Goal: Transaction & Acquisition: Purchase product/service

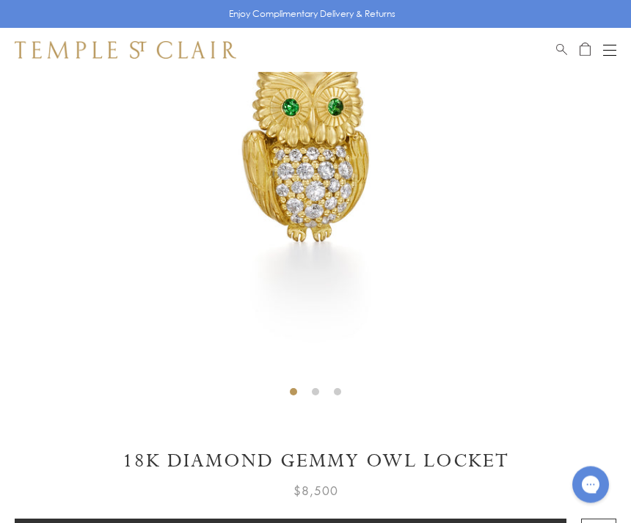
scroll to position [314, 0]
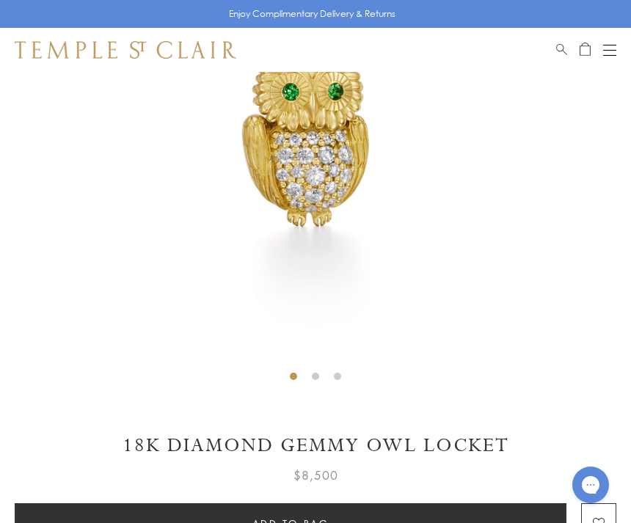
click at [409, 340] on img at bounding box center [315, 73] width 631 height 631
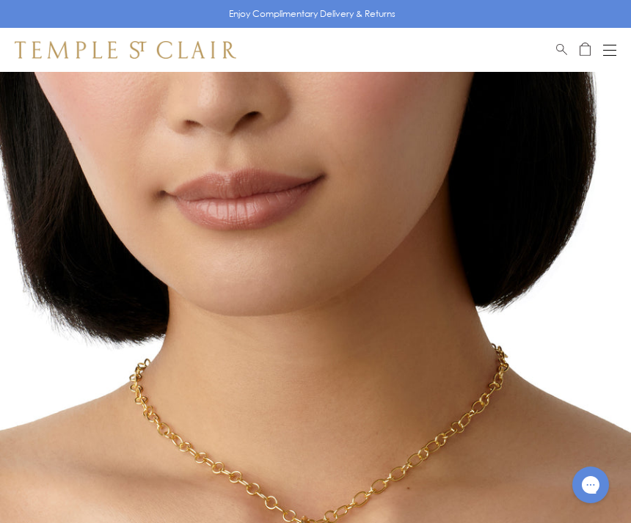
scroll to position [0, 0]
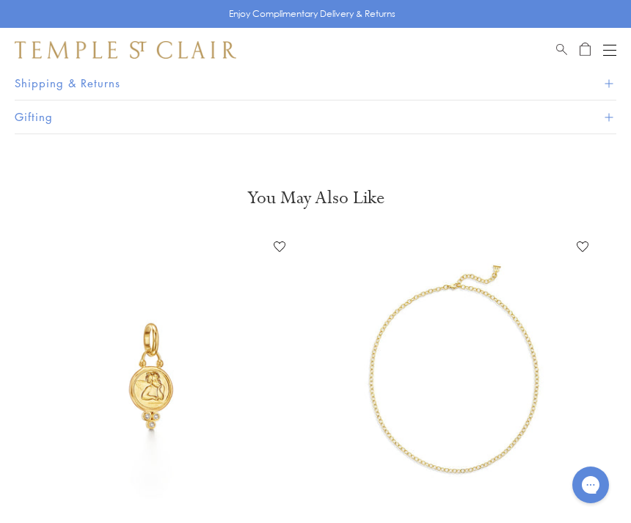
scroll to position [0, 164]
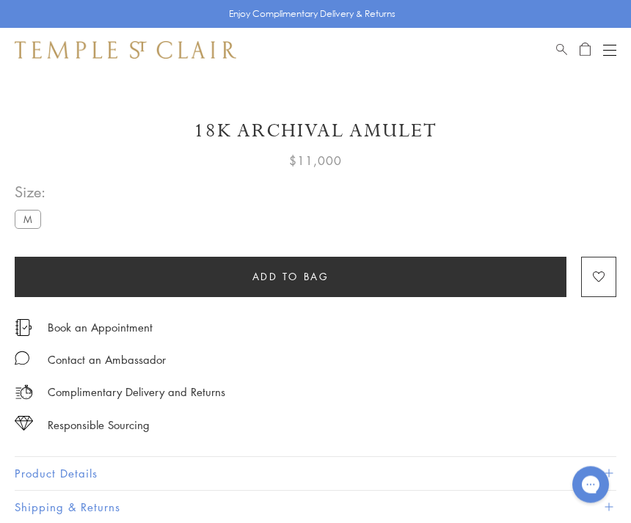
scroll to position [637, 0]
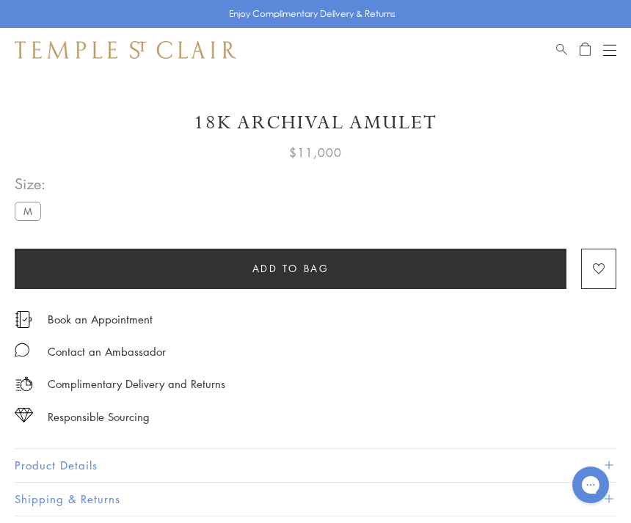
click at [49, 205] on div "**********" at bounding box center [315, 205] width 601 height 67
click at [153, 458] on button "Product Details" at bounding box center [315, 465] width 601 height 33
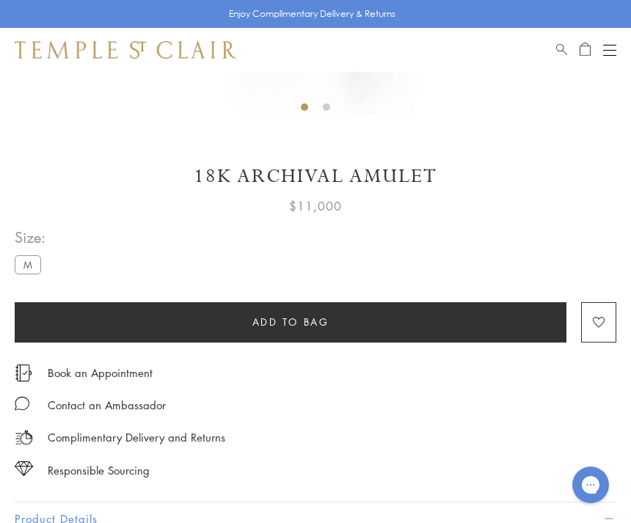
scroll to position [581, 0]
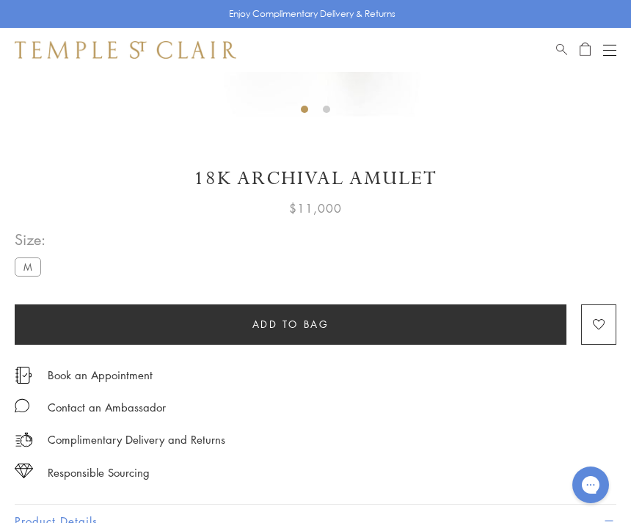
click at [33, 263] on label "M" at bounding box center [28, 266] width 26 height 18
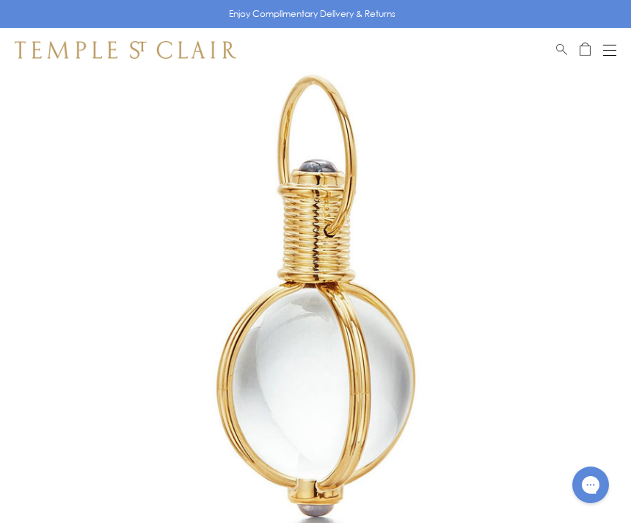
scroll to position [0, 0]
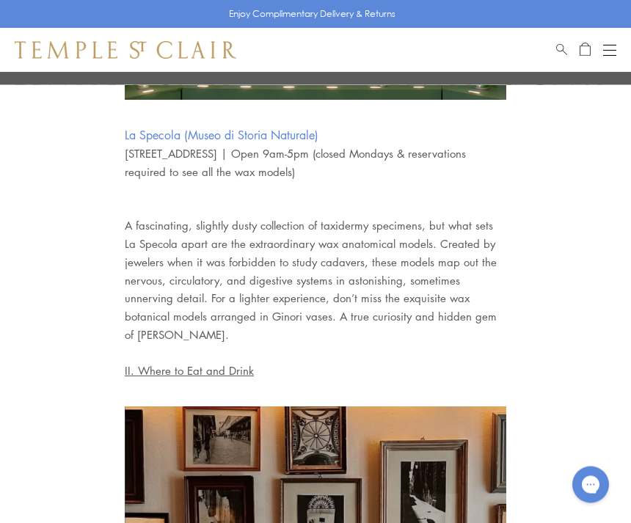
scroll to position [2049, 0]
